Goal: Communication & Community: Share content

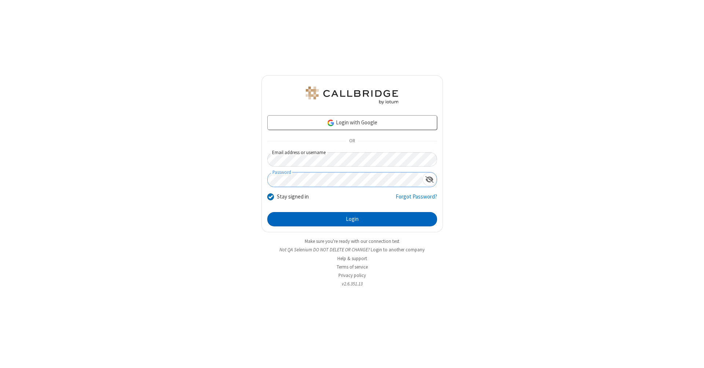
click at [352, 219] on button "Login" at bounding box center [352, 219] width 170 height 15
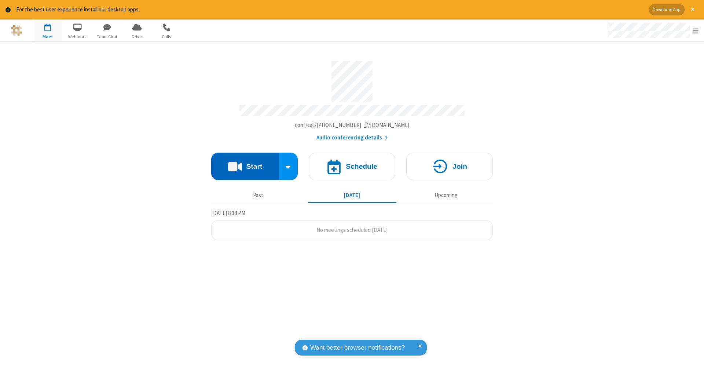
click at [245, 162] on button "Start" at bounding box center [245, 165] width 68 height 27
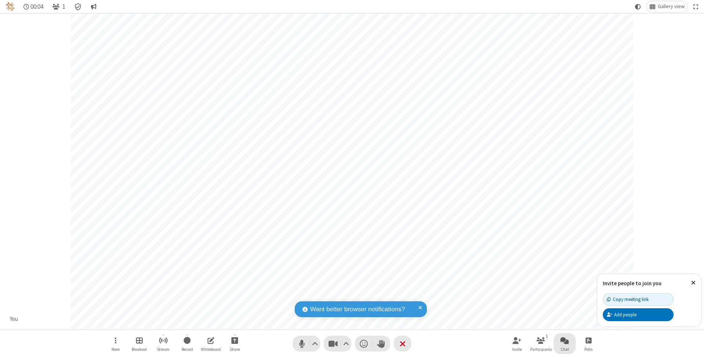
click at [564, 340] on span "Open chat" at bounding box center [564, 340] width 9 height 9
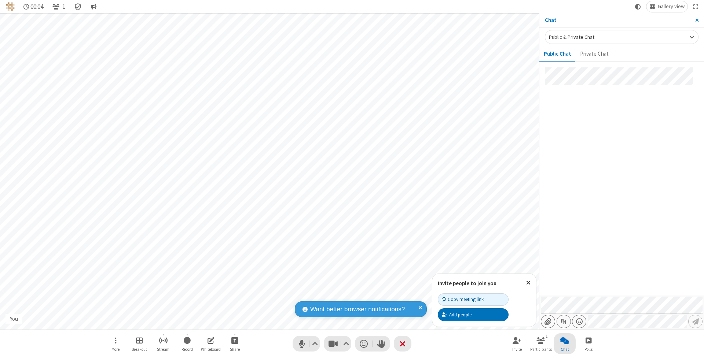
type input "C:\fakepath\doc_test.docx"
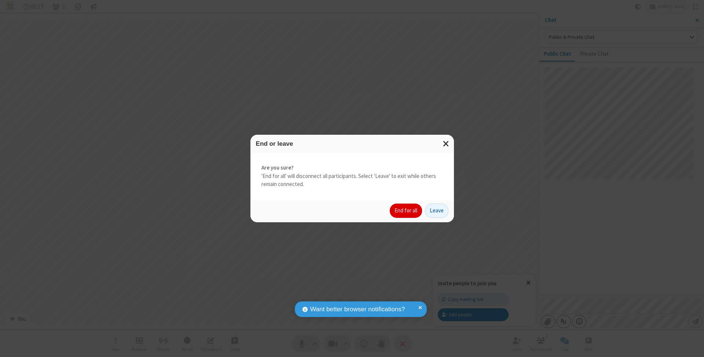
click at [406, 210] on button "End for all" at bounding box center [406, 211] width 32 height 15
